Goal: Complete application form

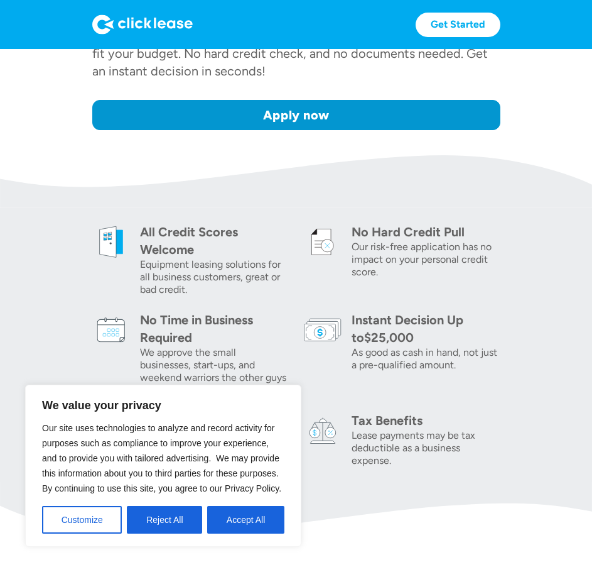
scroll to position [314, 0]
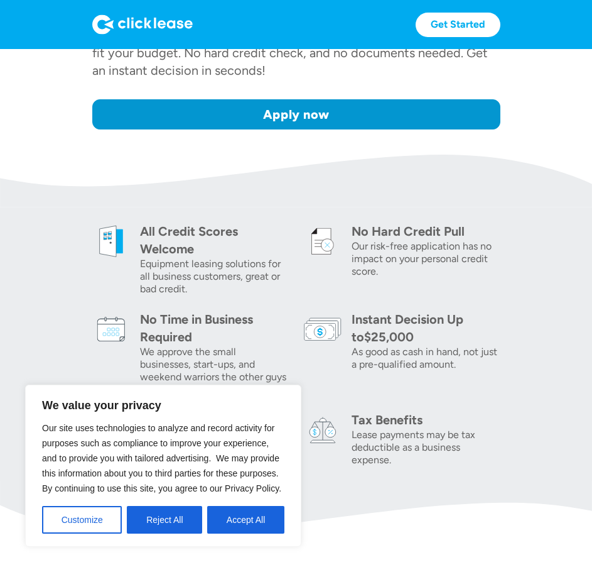
click at [431, 504] on img at bounding box center [296, 507] width 592 height 53
drag, startPoint x: 160, startPoint y: 523, endPoint x: 182, endPoint y: 526, distance: 22.2
click at [161, 523] on button "Reject All" at bounding box center [164, 520] width 75 height 28
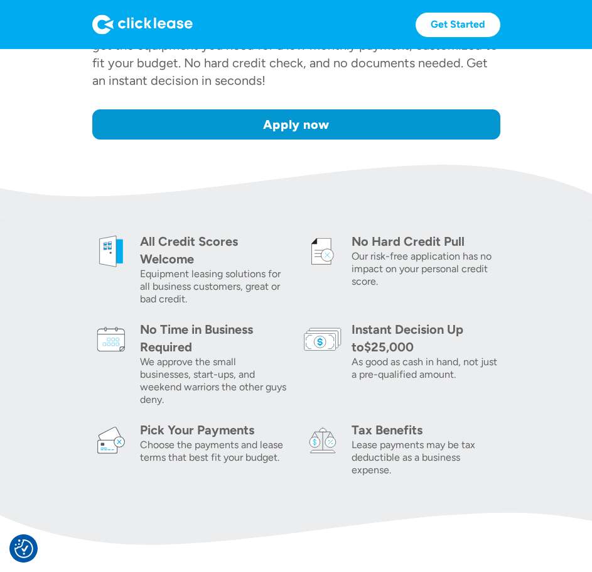
scroll to position [126, 0]
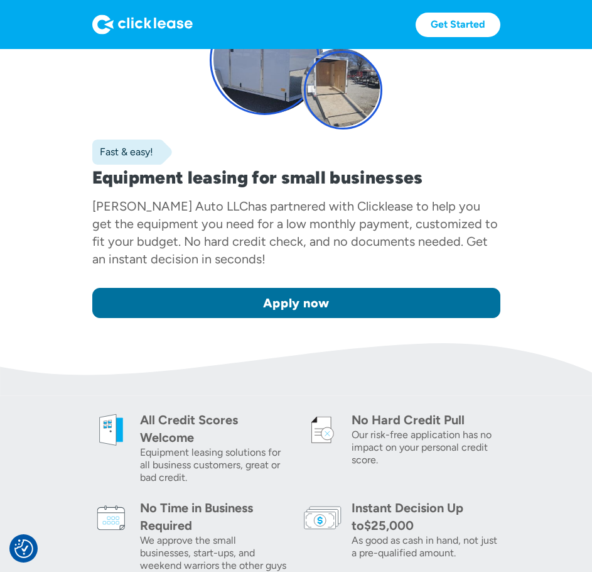
click at [291, 312] on link "Apply now" at bounding box center [296, 303] width 408 height 30
